Goal: Task Accomplishment & Management: Manage account settings

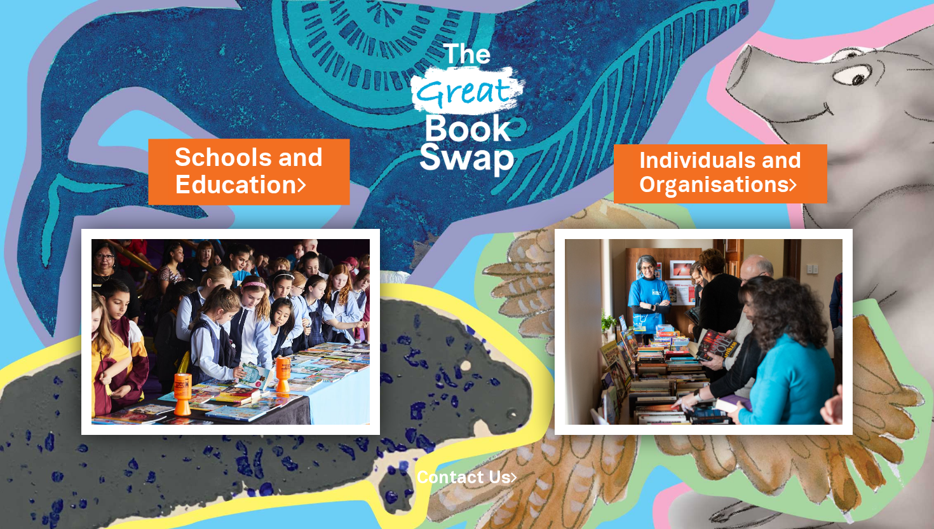
click at [222, 180] on link "Schools and Education" at bounding box center [249, 172] width 148 height 62
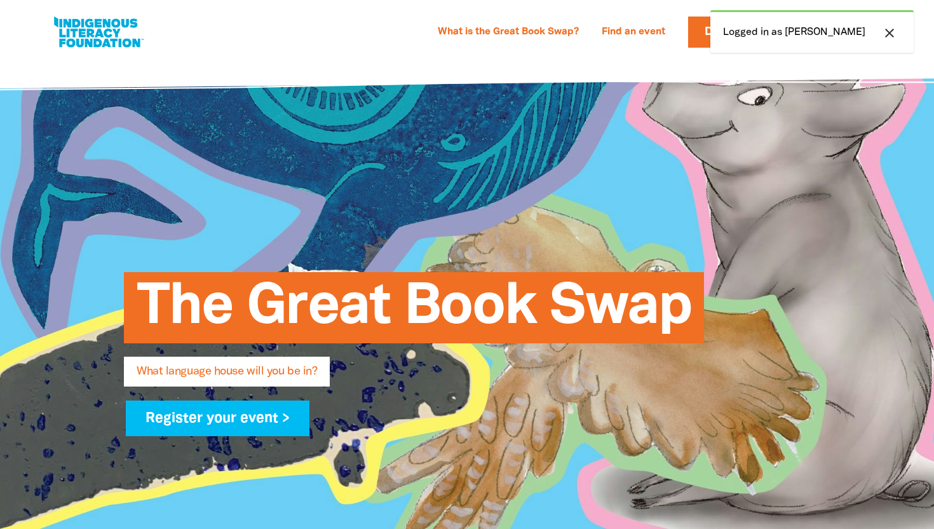
select select "primary-school"
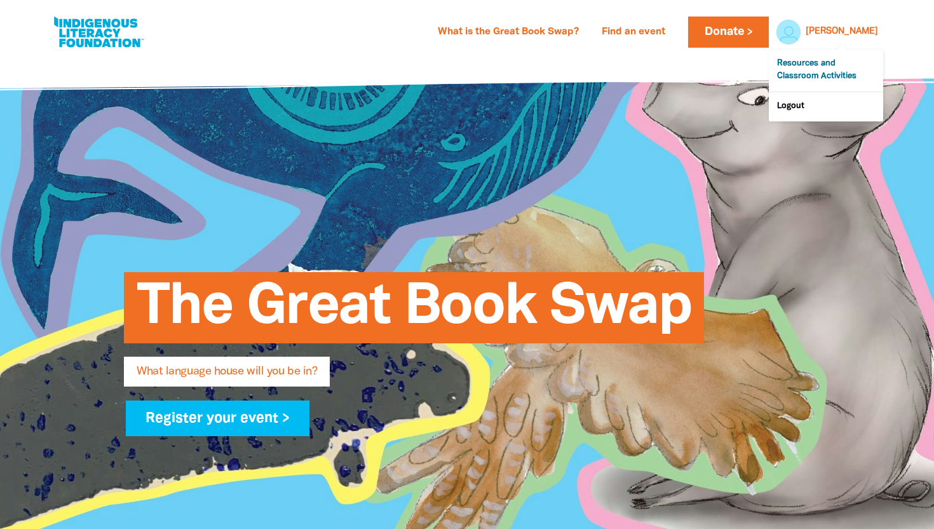
click at [806, 73] on link "Resources and Classroom Activities" at bounding box center [826, 71] width 114 height 42
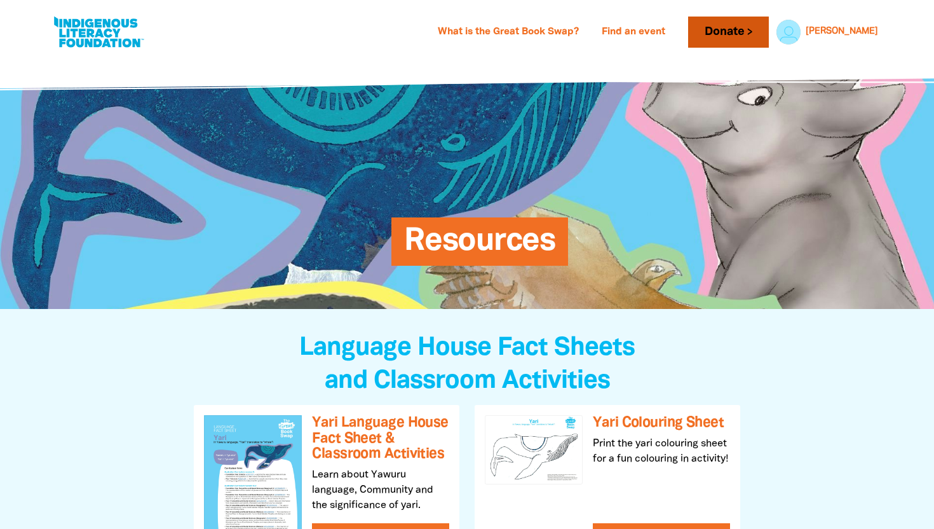
click at [768, 34] on link "Donate" at bounding box center [728, 32] width 80 height 31
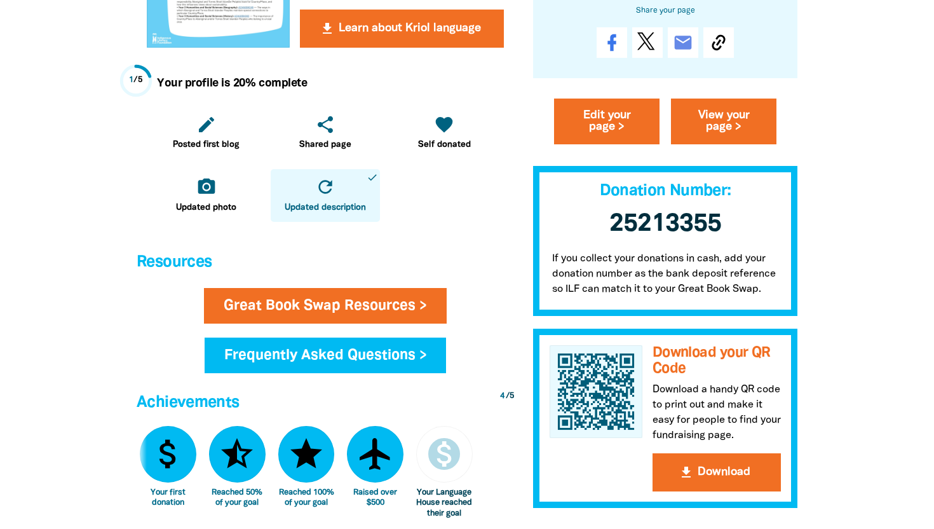
scroll to position [550, 0]
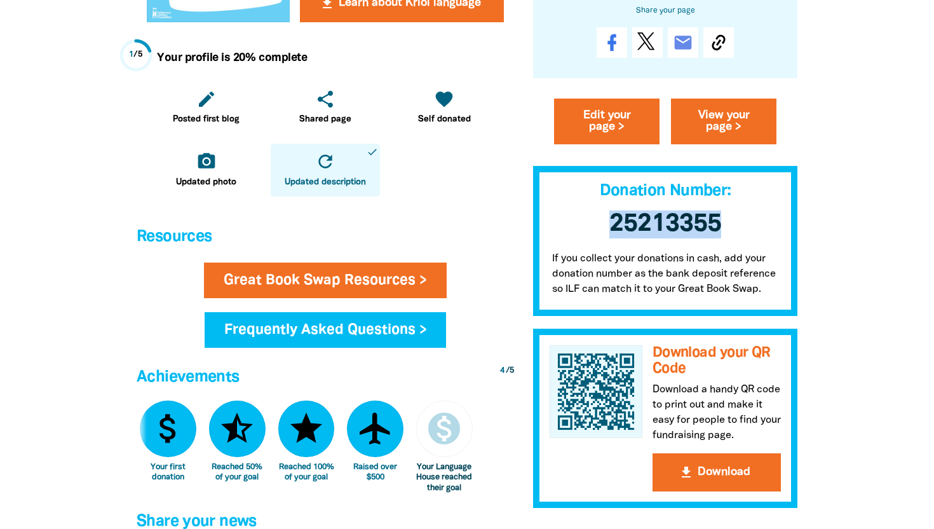
drag, startPoint x: 612, startPoint y: 220, endPoint x: 724, endPoint y: 216, distance: 111.9
click at [724, 216] on h3 "25213355 ﻿" at bounding box center [665, 224] width 264 height 53
copy span "25213355"
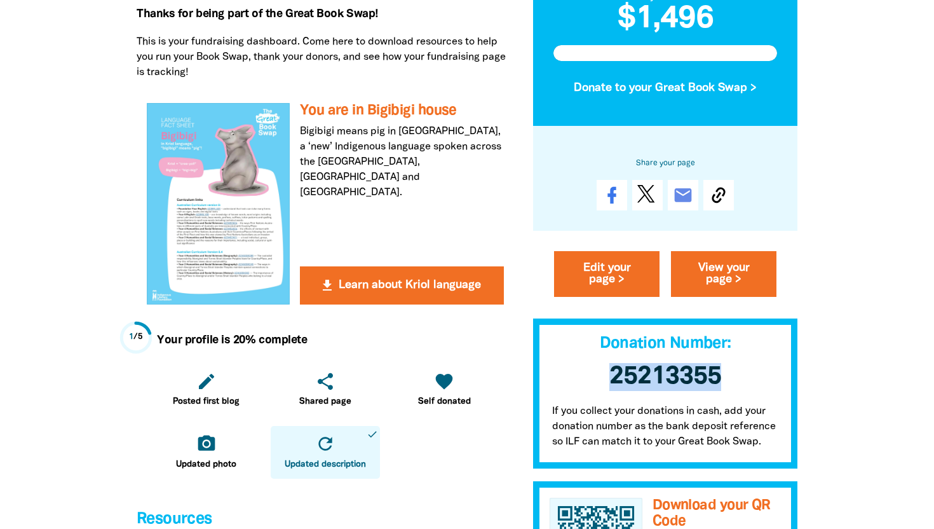
scroll to position [272, 0]
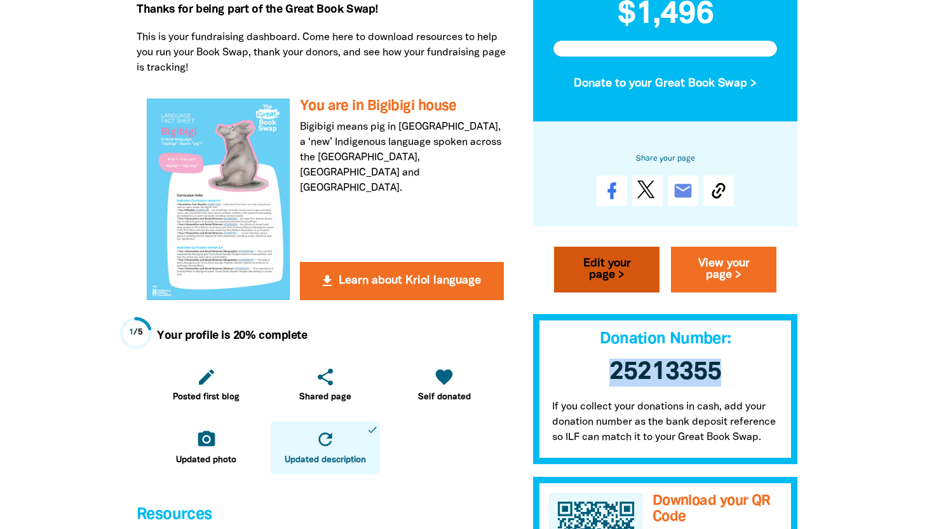
copy span "25213355"
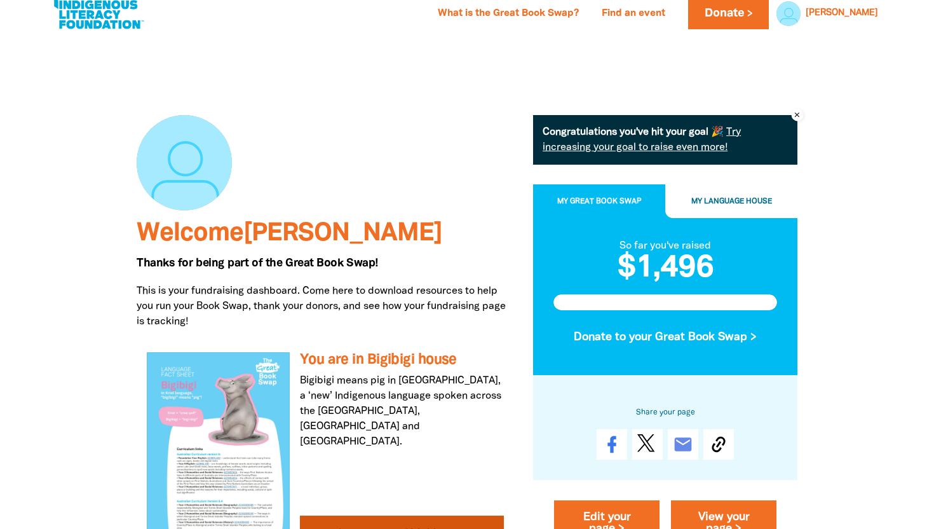
scroll to position [0, 0]
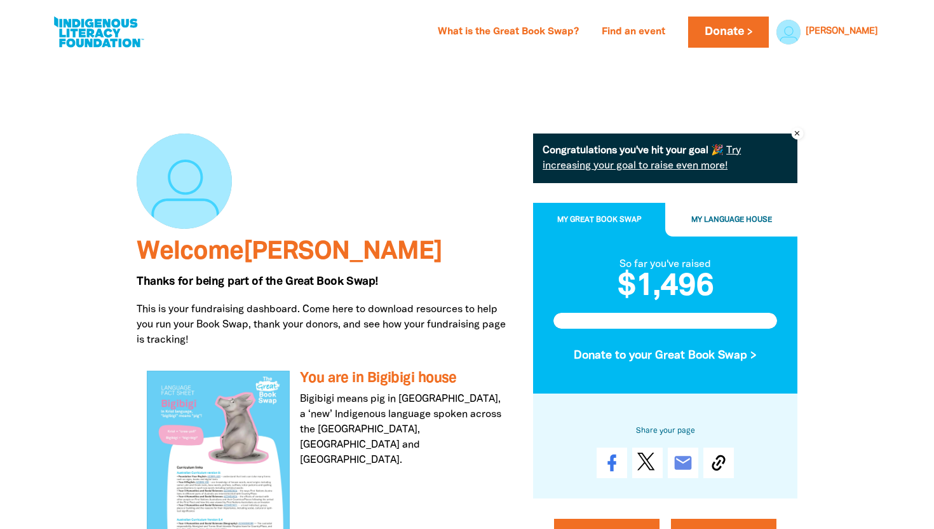
click at [88, 27] on link at bounding box center [98, 32] width 95 height 39
select select "primary-school"
